Goal: Transaction & Acquisition: Purchase product/service

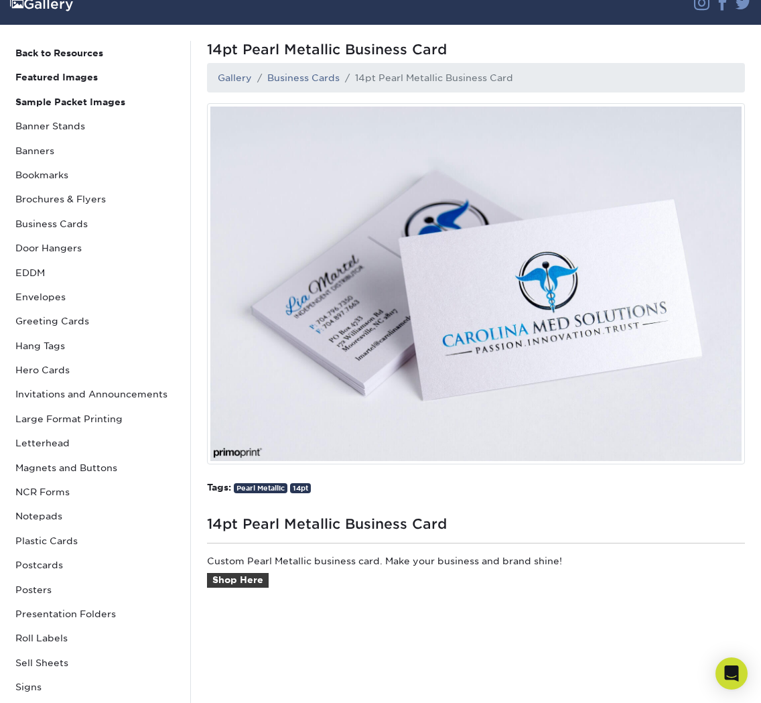
scroll to position [103, 0]
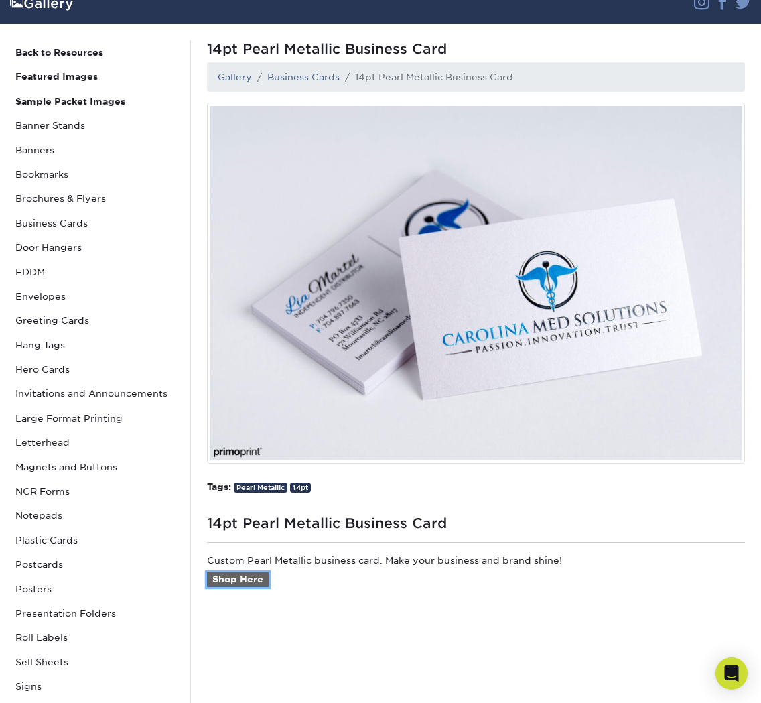
click at [245, 577] on link "Shop Here" at bounding box center [238, 579] width 62 height 15
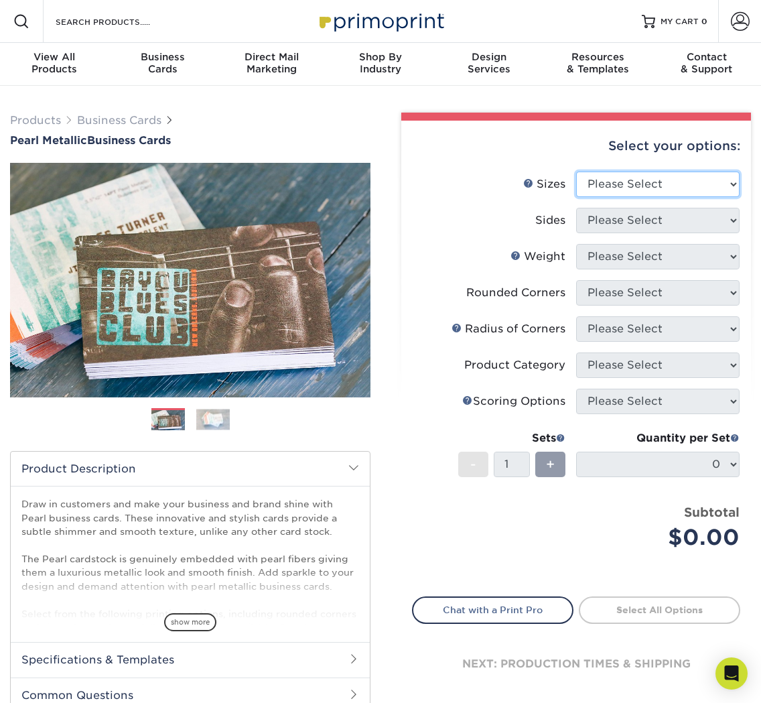
click at [599, 181] on select "Please Select 1.5" x 3.5" - Mini 1.75" x 3.5" - Mini 2" x 2" - Square 2" x 3" -…" at bounding box center [657, 183] width 163 height 25
select select "2.00x3.50"
click at [576, 171] on select "Please Select 1.5" x 3.5" - Mini 1.75" x 3.5" - Mini 2" x 2" - Square 2" x 3" -…" at bounding box center [657, 183] width 163 height 25
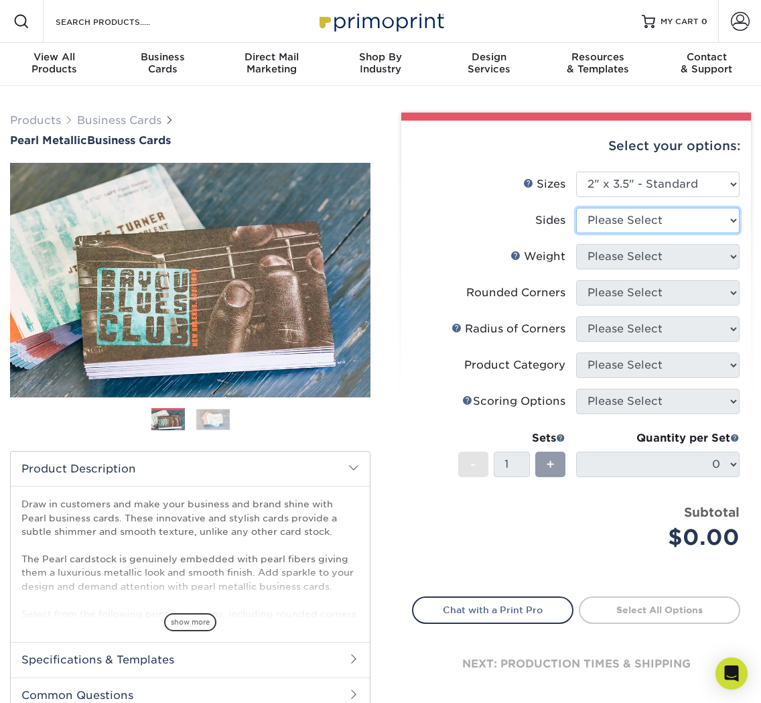
click at [593, 216] on select "Please Select Print Both Sides Print Front Only" at bounding box center [657, 220] width 163 height 25
select select "13abbda7-1d64-4f25-8bb2-c179b224825d"
click at [576, 208] on select "Please Select Print Both Sides Print Front Only" at bounding box center [657, 220] width 163 height 25
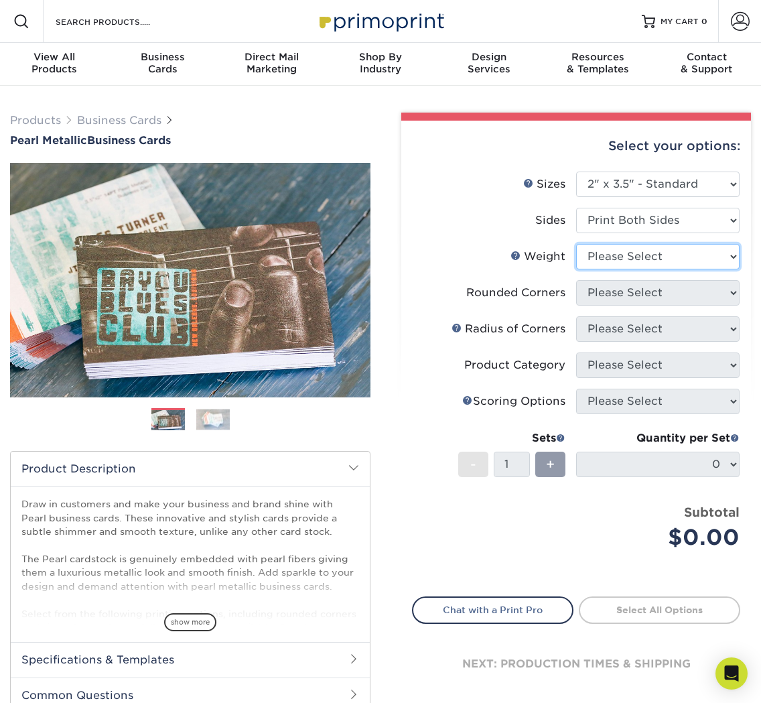
click at [590, 257] on select "Please Select 14PTPM" at bounding box center [657, 256] width 163 height 25
select select "14PTPM"
click at [576, 244] on select "Please Select 14PTPM" at bounding box center [657, 256] width 163 height 25
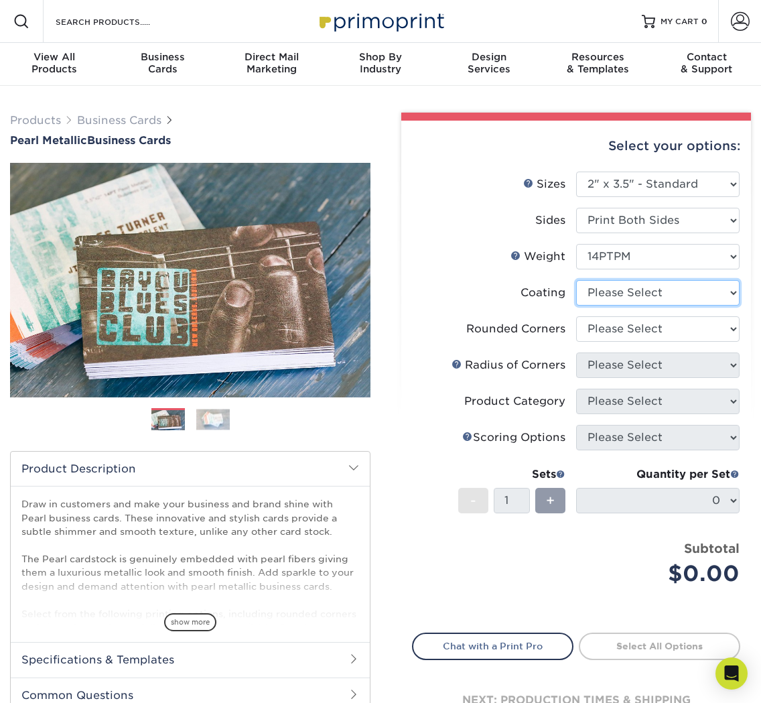
click at [591, 293] on select at bounding box center [657, 292] width 163 height 25
click at [576, 280] on select at bounding box center [657, 292] width 163 height 25
click at [592, 293] on select at bounding box center [657, 292] width 163 height 25
click at [576, 280] on select at bounding box center [657, 292] width 163 height 25
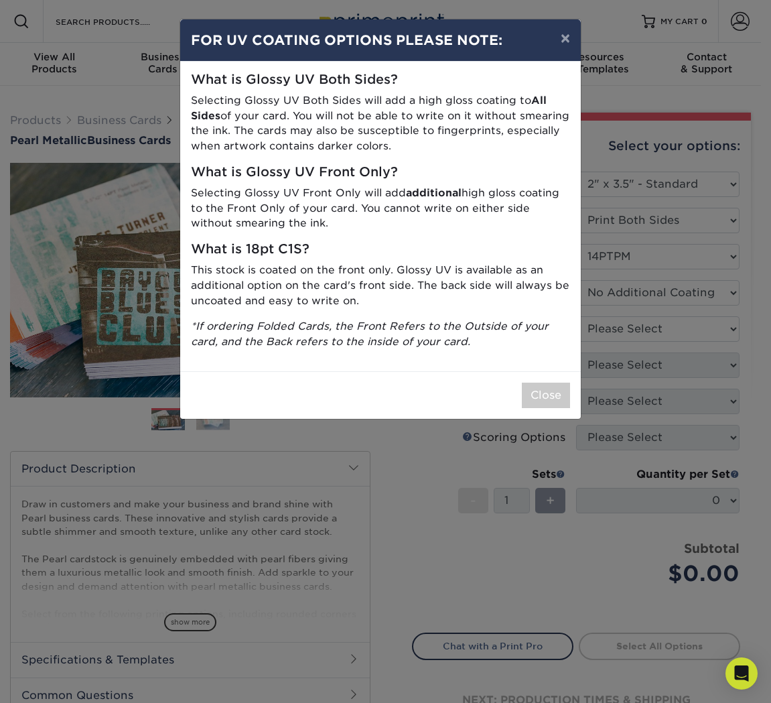
click at [589, 324] on div "× FOR UV COATING OPTIONS PLEASE NOTE: What is Glossy UV Both Sides? Selecting G…" at bounding box center [385, 351] width 771 height 703
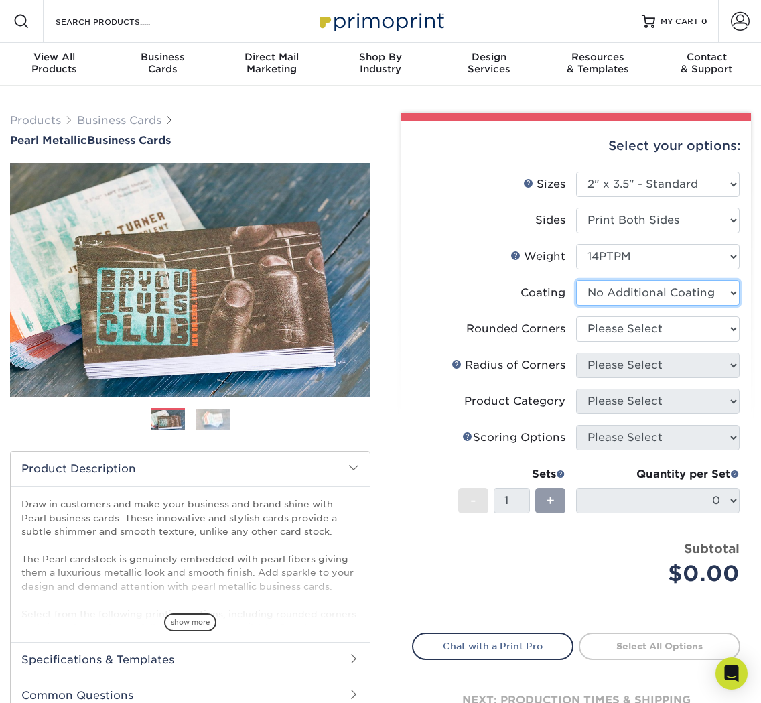
click at [593, 299] on select at bounding box center [657, 292] width 163 height 25
click at [576, 280] on select at bounding box center [657, 292] width 163 height 25
click at [591, 293] on select at bounding box center [657, 292] width 163 height 25
select select "3e7618de-abca-4bda-9f97-8b9129e913d8"
click at [576, 280] on select at bounding box center [657, 292] width 163 height 25
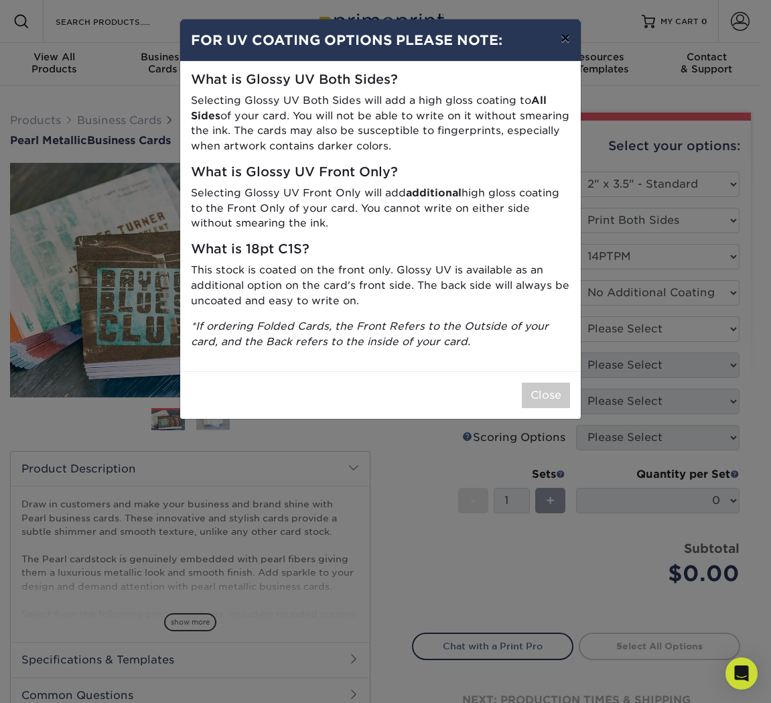
click at [571, 40] on button "×" at bounding box center [565, 38] width 31 height 38
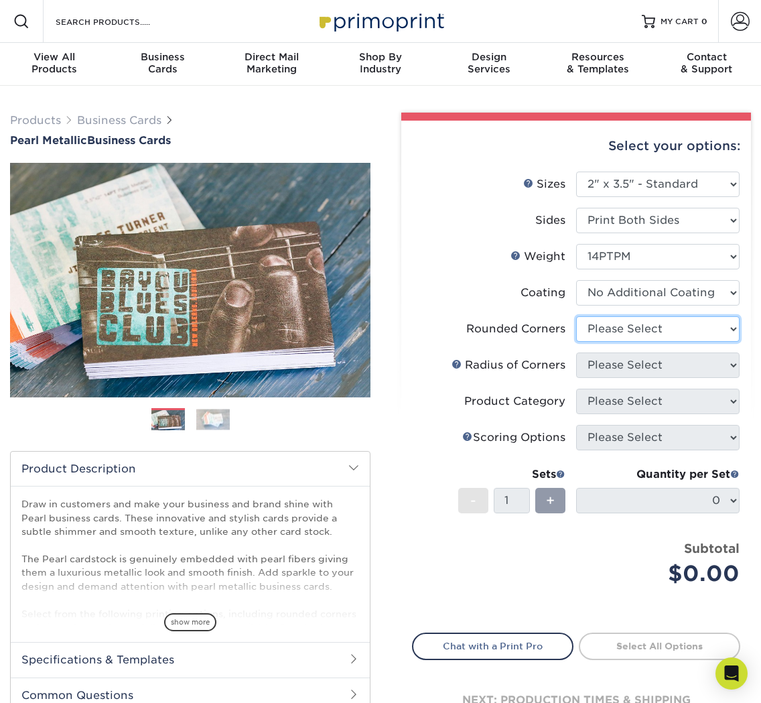
click at [580, 340] on select "Please Select Yes - Round 2 Corners Yes - Round 4 Corners No" at bounding box center [657, 328] width 163 height 25
select select "7672df9e-0e0a-464d-8e1f-920c575e4da3"
click at [576, 316] on select "Please Select Yes - Round 2 Corners Yes - Round 4 Corners No" at bounding box center [657, 328] width 163 height 25
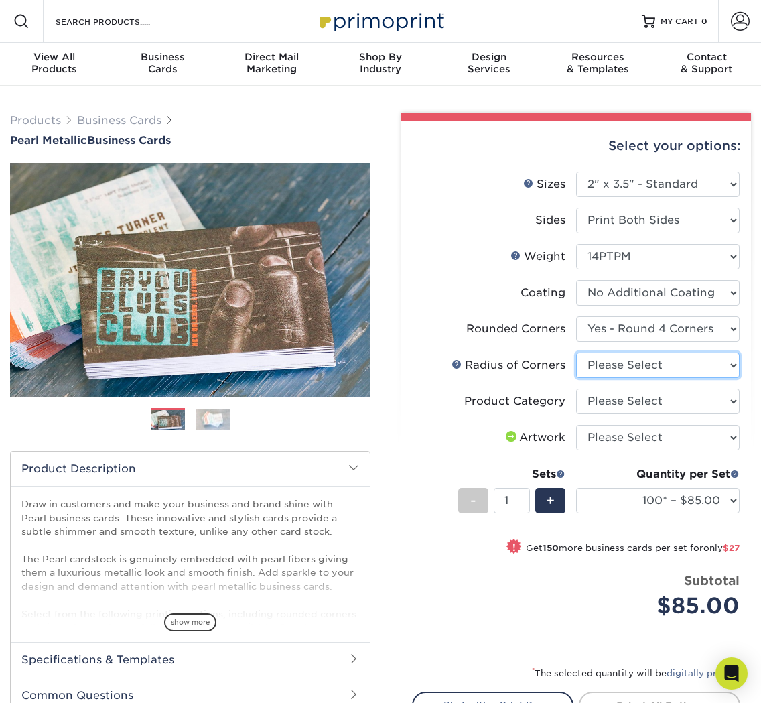
click at [590, 366] on select "Please Select Rounded 1/8" Rounded 1/4"" at bounding box center [657, 364] width 163 height 25
select select "589680c7-ee9a-431b-9d12-d7aeb1386a97"
click at [576, 352] on select "Please Select Rounded 1/8" Rounded 1/4"" at bounding box center [657, 364] width 163 height 25
click at [589, 397] on select "Please Select Business Cards" at bounding box center [657, 400] width 163 height 25
click at [589, 400] on select "Please Select Business Cards" at bounding box center [657, 400] width 163 height 25
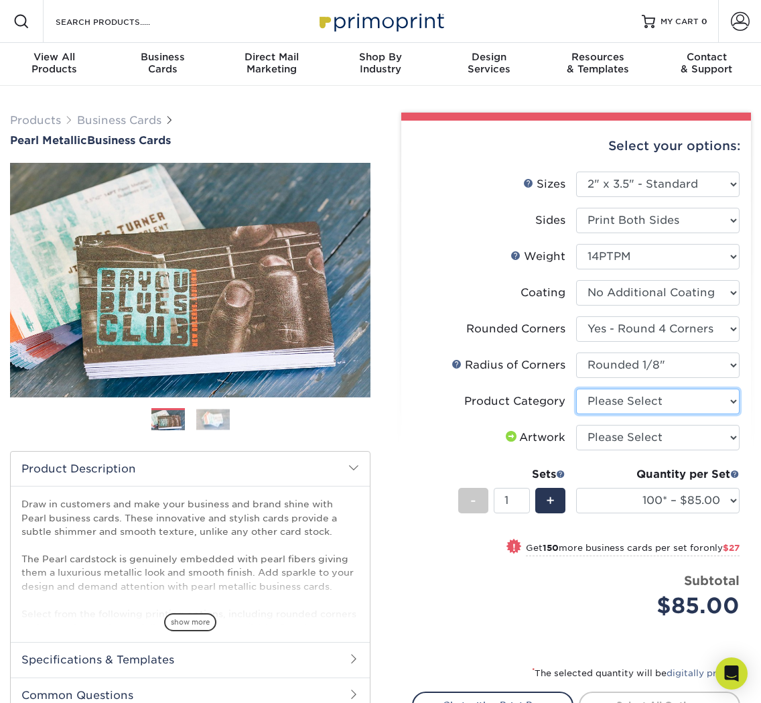
select select "3b5148f1-0588-4f88-a218-97bcfdce65c1"
click at [576, 388] on select "Please Select Business Cards" at bounding box center [657, 400] width 163 height 25
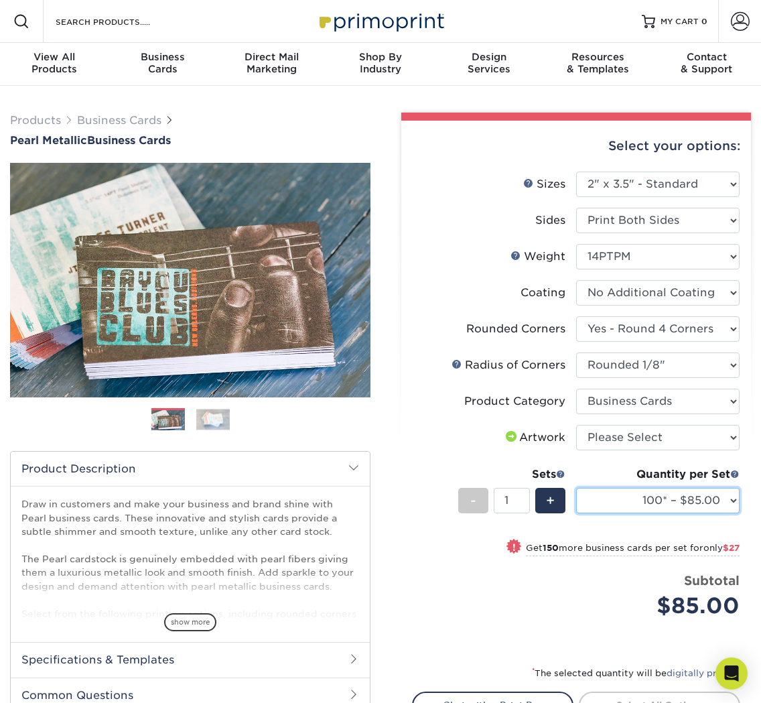
click at [636, 507] on select "100* – $85.00 250* – $112.00 500* – $163.00 1000* – $298.00" at bounding box center [657, 500] width 163 height 25
select select "500* – $163.00"
click at [576, 488] on select "100* – $85.00 250* – $112.00 500* – $163.00 1000* – $298.00" at bounding box center [657, 500] width 163 height 25
